Goal: Task Accomplishment & Management: Manage account settings

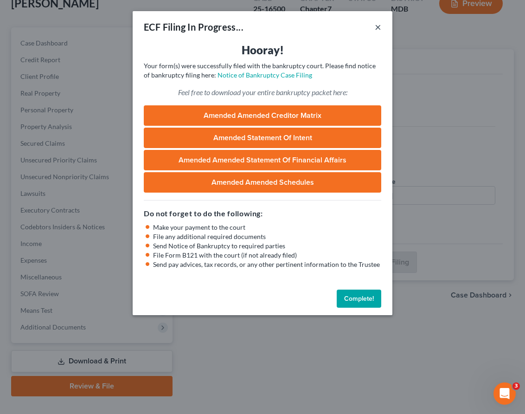
click at [379, 26] on button "×" at bounding box center [378, 26] width 6 height 11
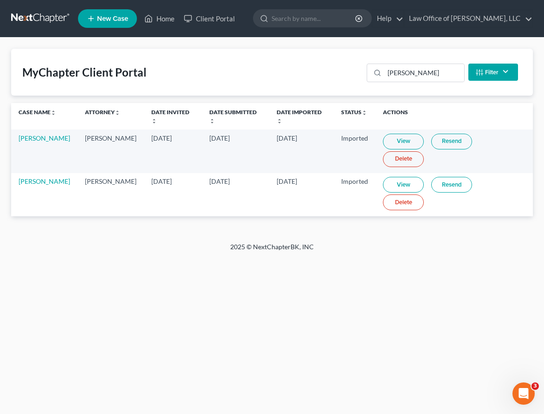
click at [33, 14] on link at bounding box center [40, 18] width 59 height 17
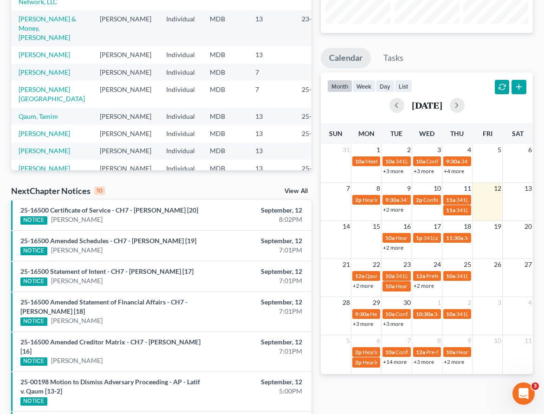
click at [385, 245] on link "+2 more" at bounding box center [393, 247] width 20 height 7
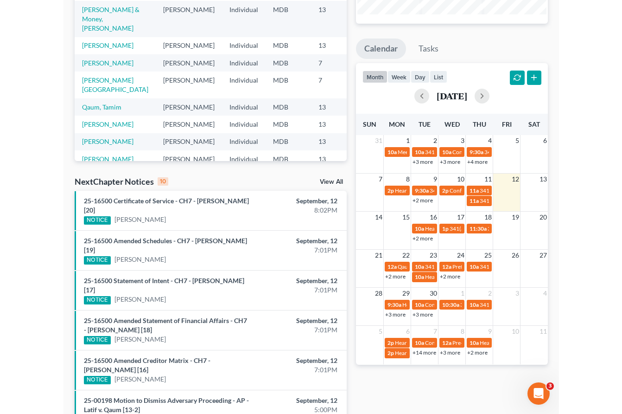
scroll to position [119, 0]
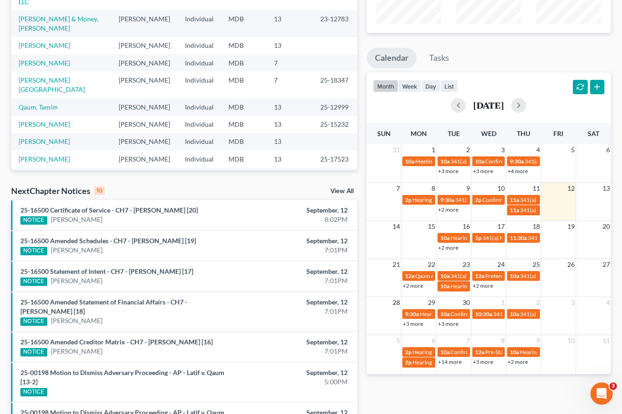
click at [444, 247] on link "+2 more" at bounding box center [448, 247] width 20 height 7
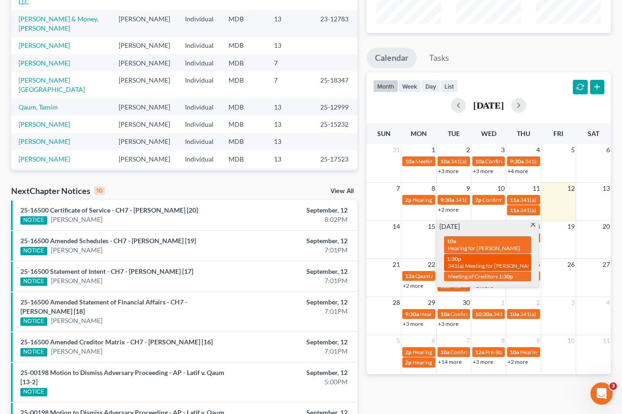
click at [456, 262] on span "341(a) Meeting for [PERSON_NAME]" at bounding box center [493, 265] width 90 height 7
select select "Days"
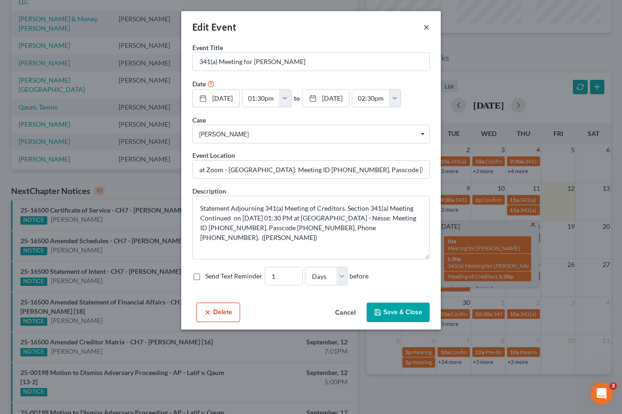
click at [427, 27] on button "×" at bounding box center [426, 26] width 6 height 11
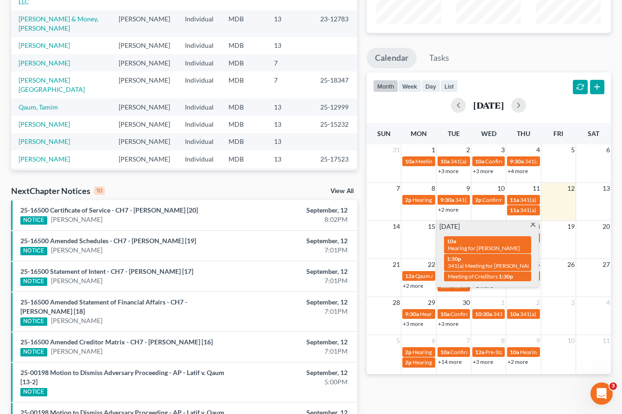
click at [532, 224] on span at bounding box center [533, 226] width 7 height 6
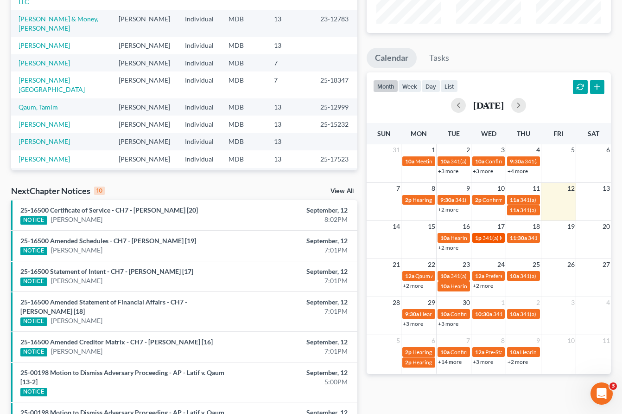
click at [487, 239] on span "341(a) Meeting for [PERSON_NAME] & [PERSON_NAME]" at bounding box center [552, 237] width 139 height 7
select select "Days"
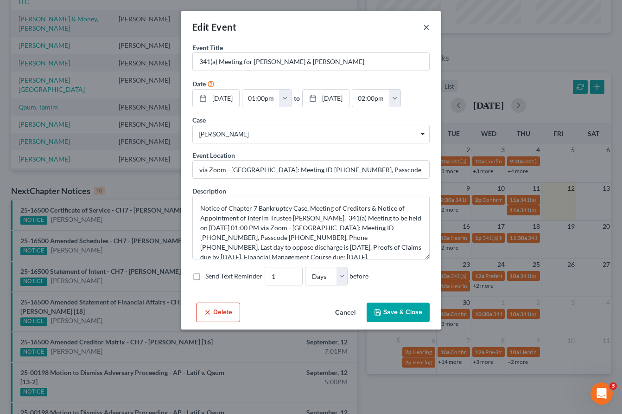
click at [426, 22] on button "×" at bounding box center [426, 26] width 6 height 11
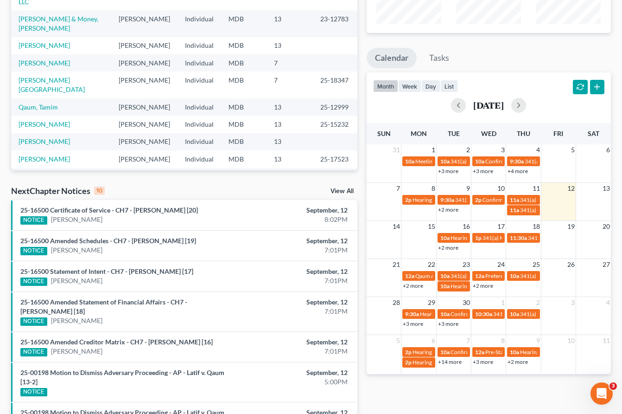
click at [449, 248] on link "+2 more" at bounding box center [448, 247] width 20 height 7
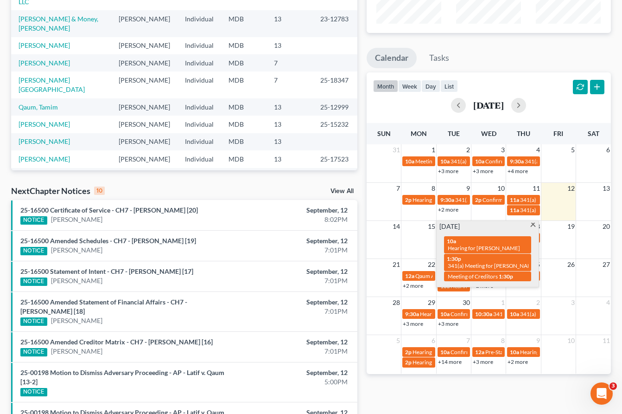
click at [532, 222] on div "[DATE] 10a Hearing for [PERSON_NAME] 1:30p 341(a) Meeting for [PERSON_NAME] 1:3…" at bounding box center [488, 254] width 102 height 66
click at [533, 224] on span at bounding box center [533, 226] width 7 height 6
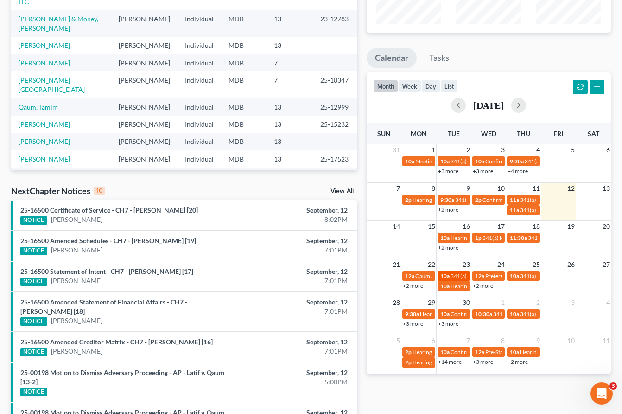
click at [453, 276] on span "341(a) meeting for [PERSON_NAME]" at bounding box center [496, 275] width 90 height 7
select select "Days"
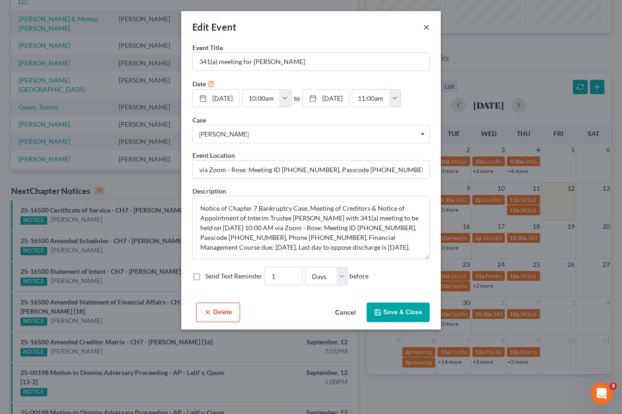
click at [427, 27] on button "×" at bounding box center [426, 26] width 6 height 11
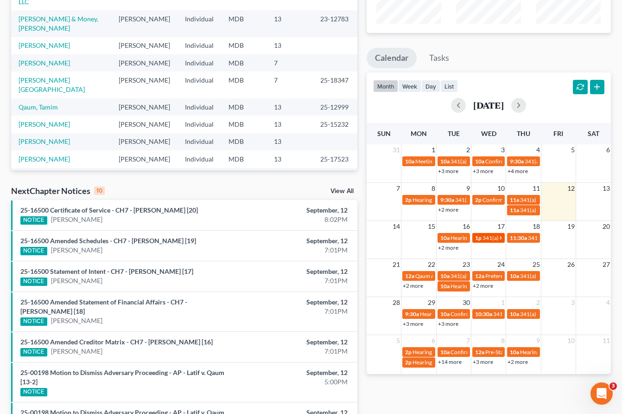
click at [487, 236] on span "341(a) Meeting for [PERSON_NAME] & [PERSON_NAME]" at bounding box center [552, 237] width 139 height 7
select select "Days"
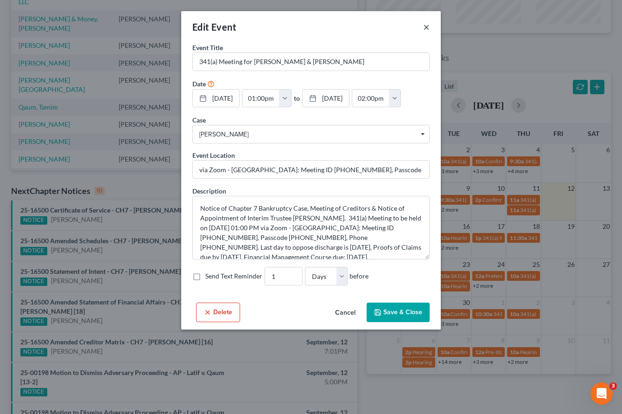
click at [425, 26] on button "×" at bounding box center [426, 26] width 6 height 11
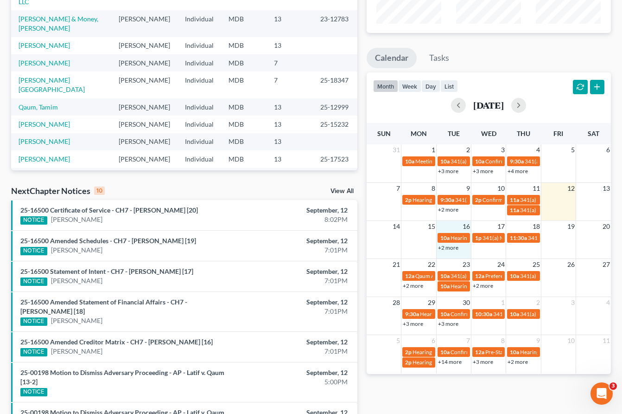
click at [469, 249] on div "+2 more" at bounding box center [454, 247] width 34 height 9
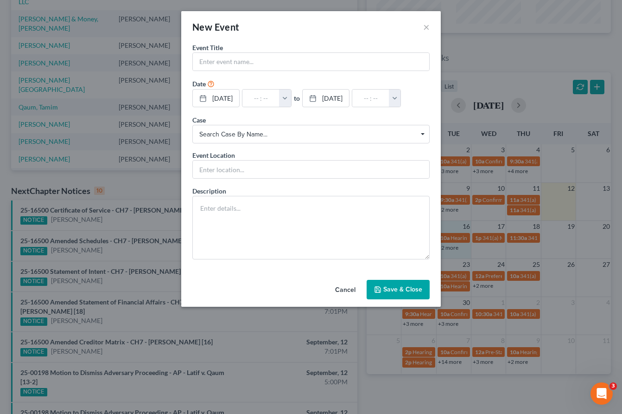
click at [254, 131] on span "Search case by name..." at bounding box center [311, 134] width 224 height 10
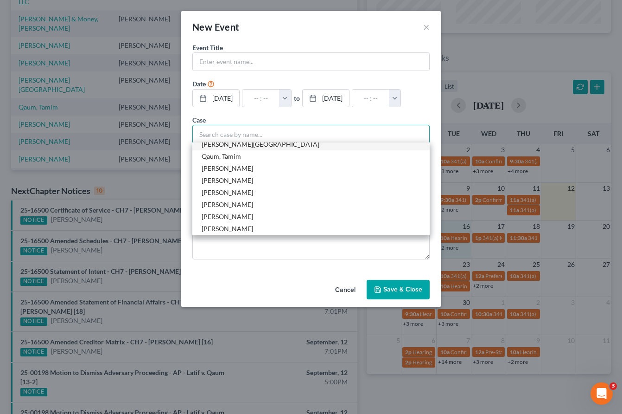
scroll to position [92, 0]
click at [212, 63] on input "text" at bounding box center [311, 62] width 237 height 18
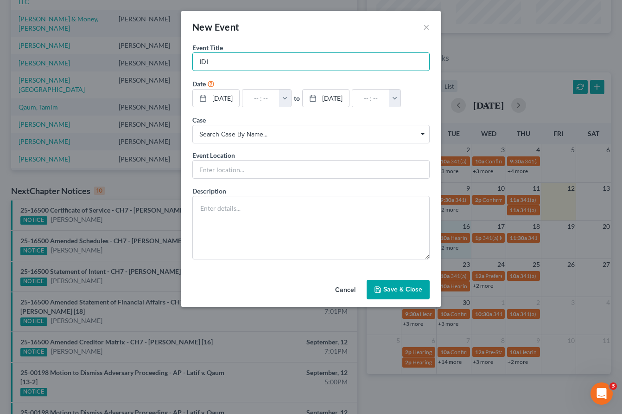
type input "IDI"
click at [242, 135] on span "Search case by name..." at bounding box center [311, 134] width 224 height 10
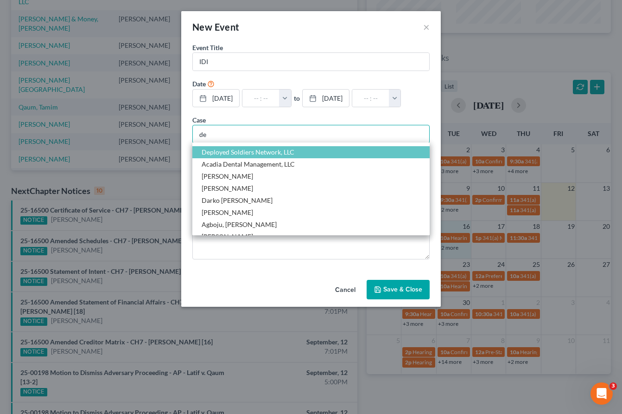
type input "de"
click at [243, 152] on span "Deployed Soldiers Network, LLC" at bounding box center [248, 152] width 93 height 8
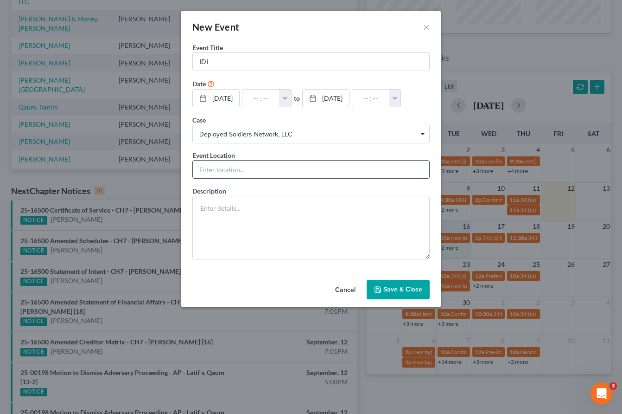
click at [206, 169] on input "text" at bounding box center [311, 169] width 237 height 18
type input "Teams"
click at [423, 294] on button "Save & Close" at bounding box center [398, 289] width 63 height 19
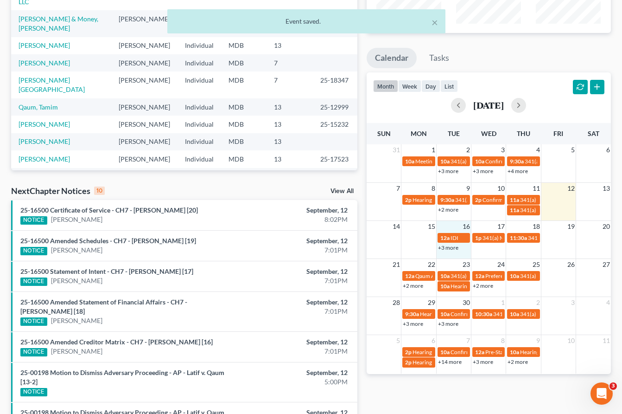
click at [447, 247] on link "+3 more" at bounding box center [448, 247] width 20 height 7
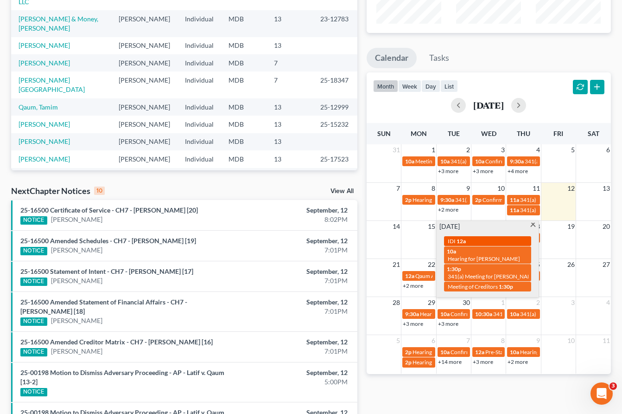
click at [461, 240] on span "12a" at bounding box center [461, 240] width 9 height 7
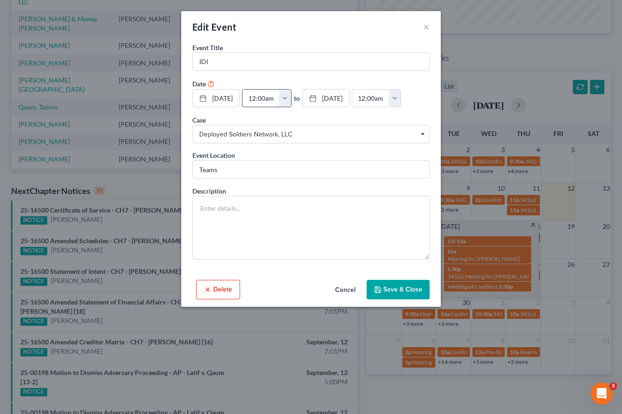
click at [264, 100] on input "12:00am" at bounding box center [261, 99] width 37 height 18
click at [291, 96] on button "button" at bounding box center [285, 99] width 12 height 18
click at [309, 180] on link "2:00pm" at bounding box center [305, 184] width 52 height 16
type input "2:00pm"
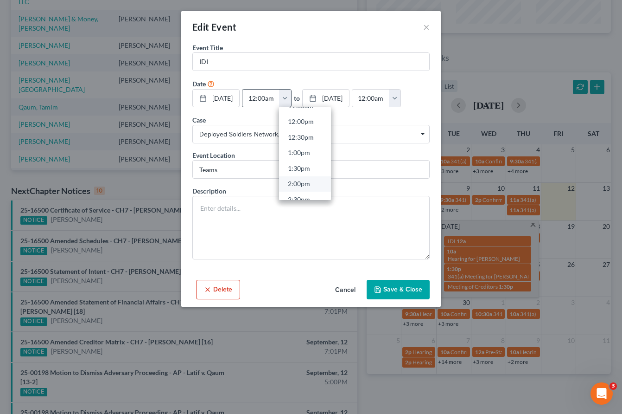
type input "03:00pm"
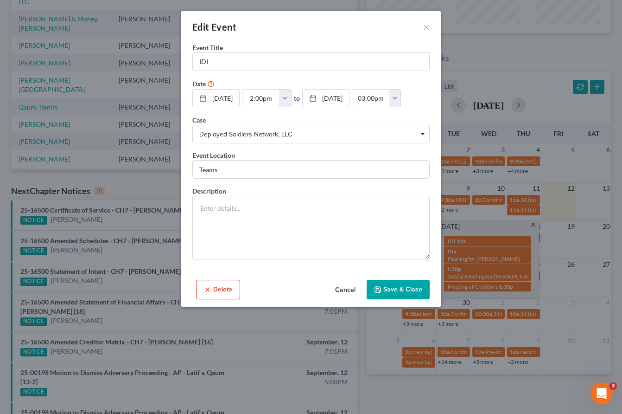
click at [397, 289] on button "Save & Close" at bounding box center [398, 289] width 63 height 19
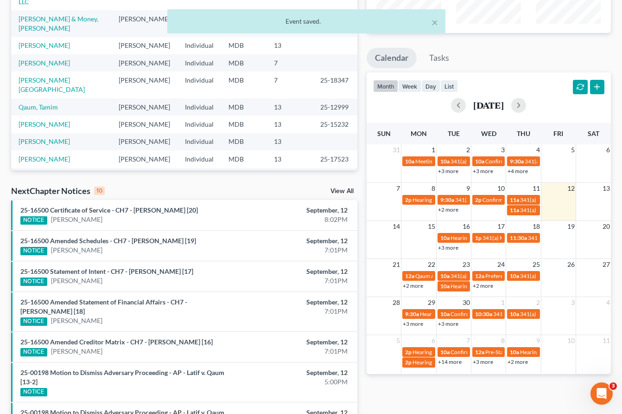
click at [446, 245] on link "+3 more" at bounding box center [448, 247] width 20 height 7
